Goal: Entertainment & Leisure: Consume media (video, audio)

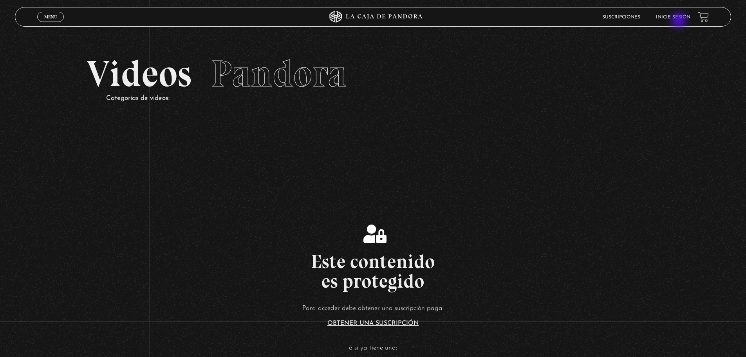
click at [679, 21] on li "Inicie sesión" at bounding box center [673, 17] width 34 height 12
click at [665, 15] on link "Inicie sesión" at bounding box center [673, 17] width 34 height 5
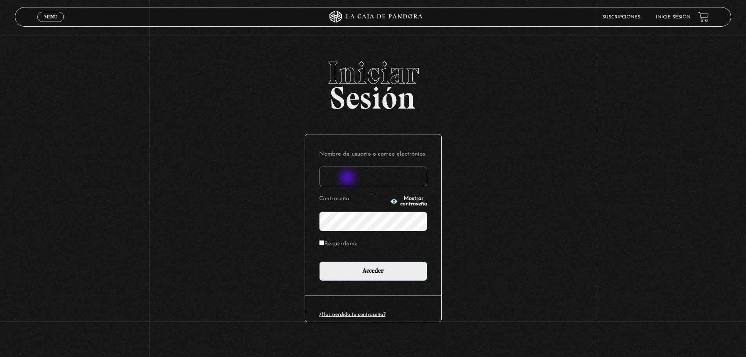
click at [345, 177] on input "Nombre de usuario o correo electrónico" at bounding box center [373, 176] width 108 height 20
type input "rebevasquezr@gmail.com"
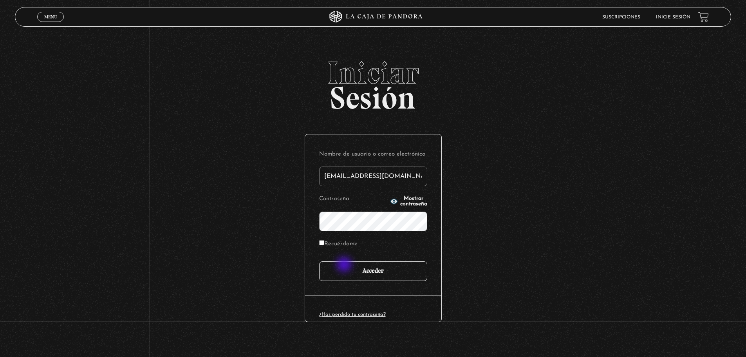
click at [345, 265] on input "Acceder" at bounding box center [373, 271] width 108 height 20
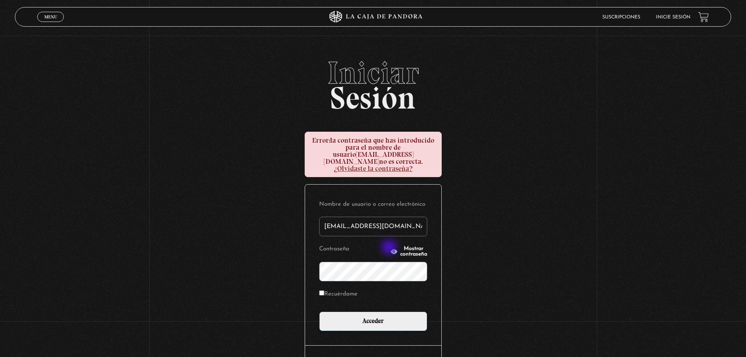
click at [390, 248] on button "Mostrar contraseña" at bounding box center [408, 251] width 37 height 11
click at [288, 262] on div "Iniciar Sesión Error: la contraseña que has introducido para el nombre de usuar…" at bounding box center [373, 232] width 746 height 350
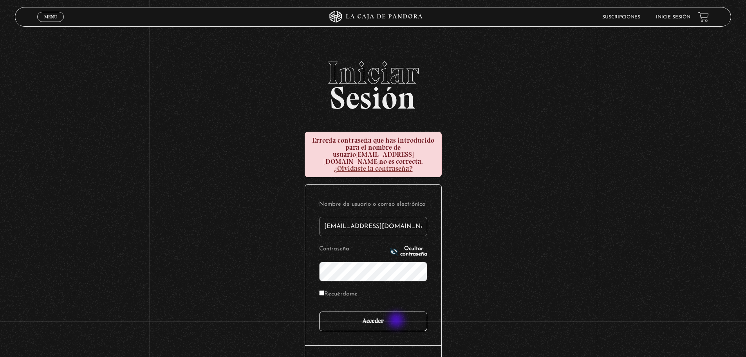
click at [397, 321] on input "Acceder" at bounding box center [373, 321] width 108 height 20
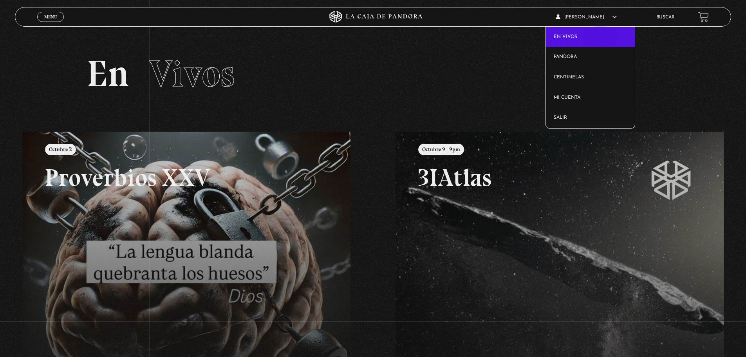
click at [601, 37] on link "En vivos" at bounding box center [590, 37] width 89 height 20
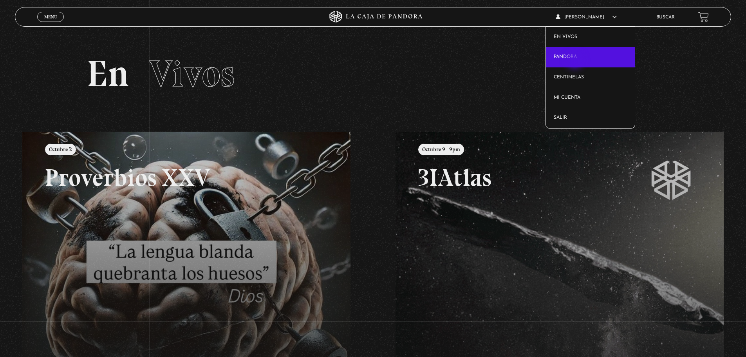
click at [576, 61] on link "Pandora" at bounding box center [590, 57] width 89 height 20
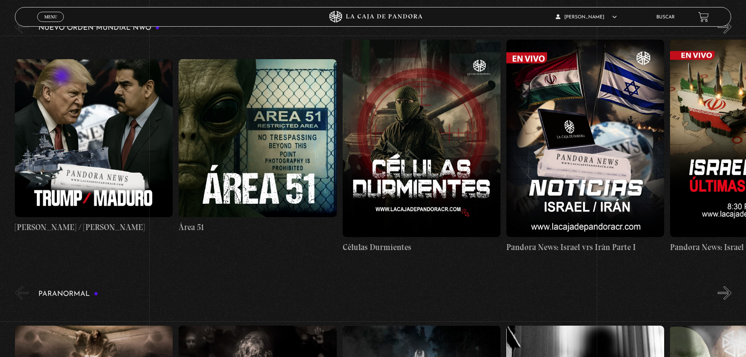
scroll to position [39, 0]
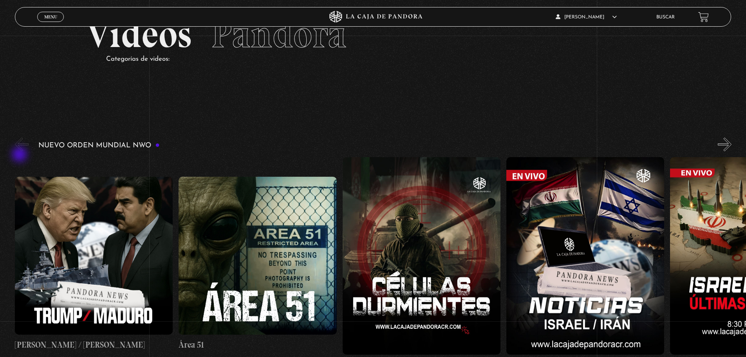
click at [20, 151] on button "«" at bounding box center [22, 144] width 14 height 14
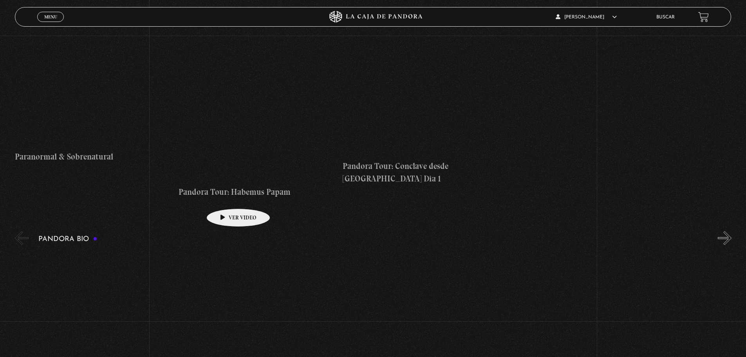
scroll to position [901, 0]
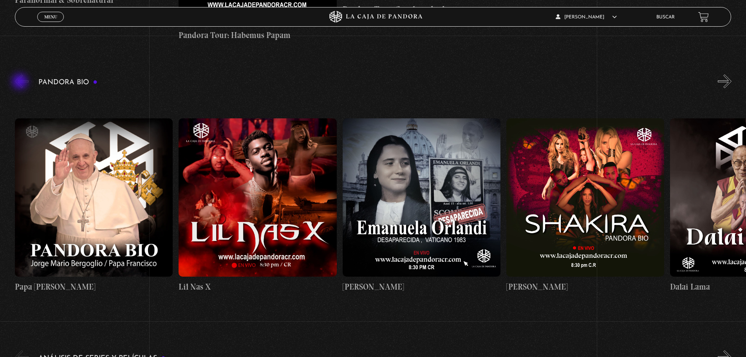
click at [21, 82] on button "«" at bounding box center [22, 81] width 14 height 14
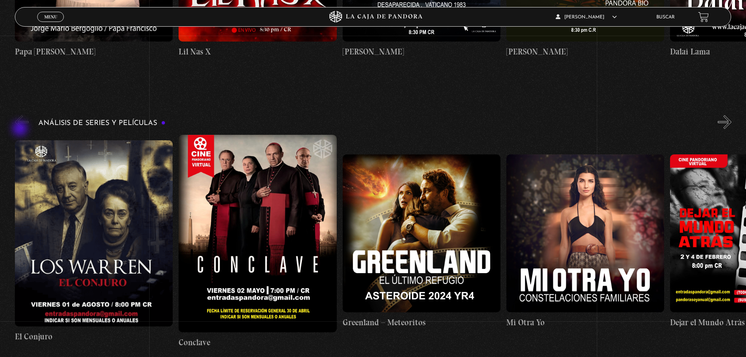
click at [21, 129] on button "«" at bounding box center [22, 122] width 14 height 14
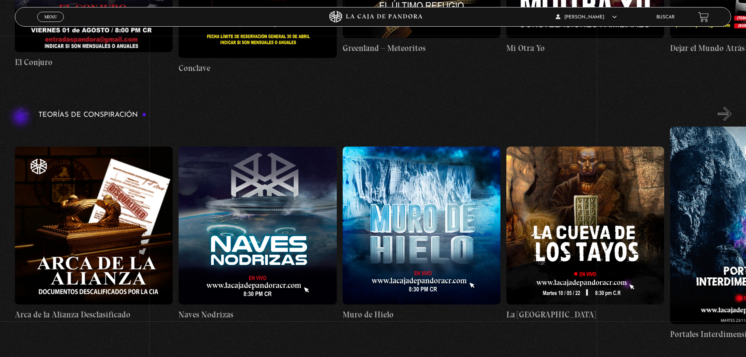
click at [22, 118] on button "«" at bounding box center [22, 114] width 14 height 14
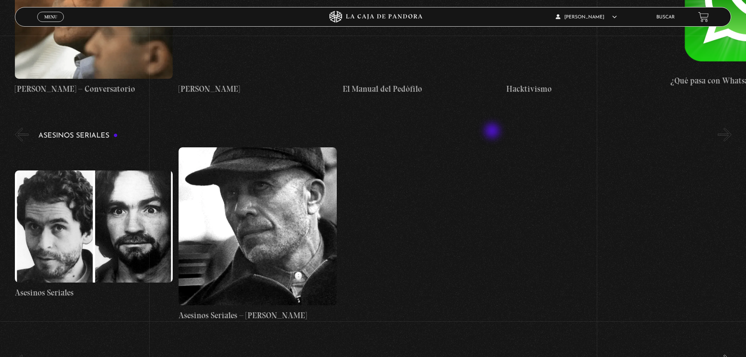
scroll to position [2132, 0]
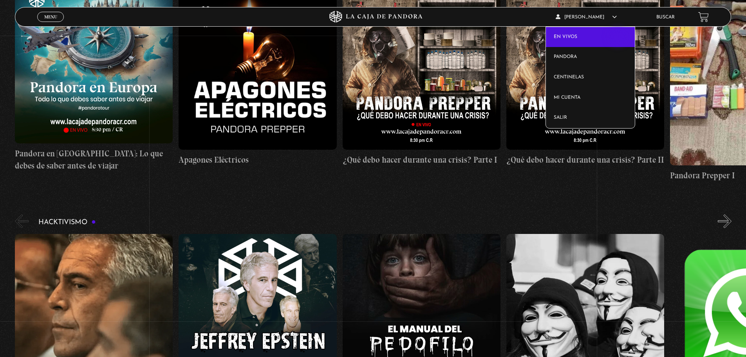
click at [618, 38] on link "En vivos" at bounding box center [590, 37] width 89 height 20
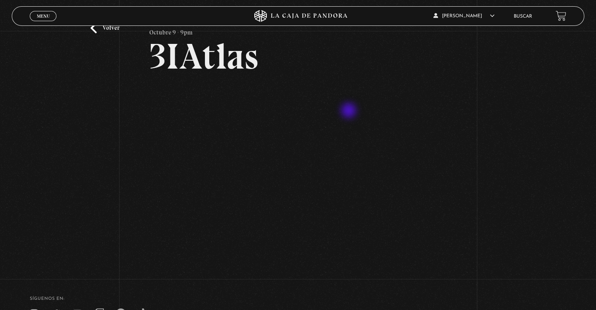
scroll to position [120, 0]
